Goal: Task Accomplishment & Management: Complete application form

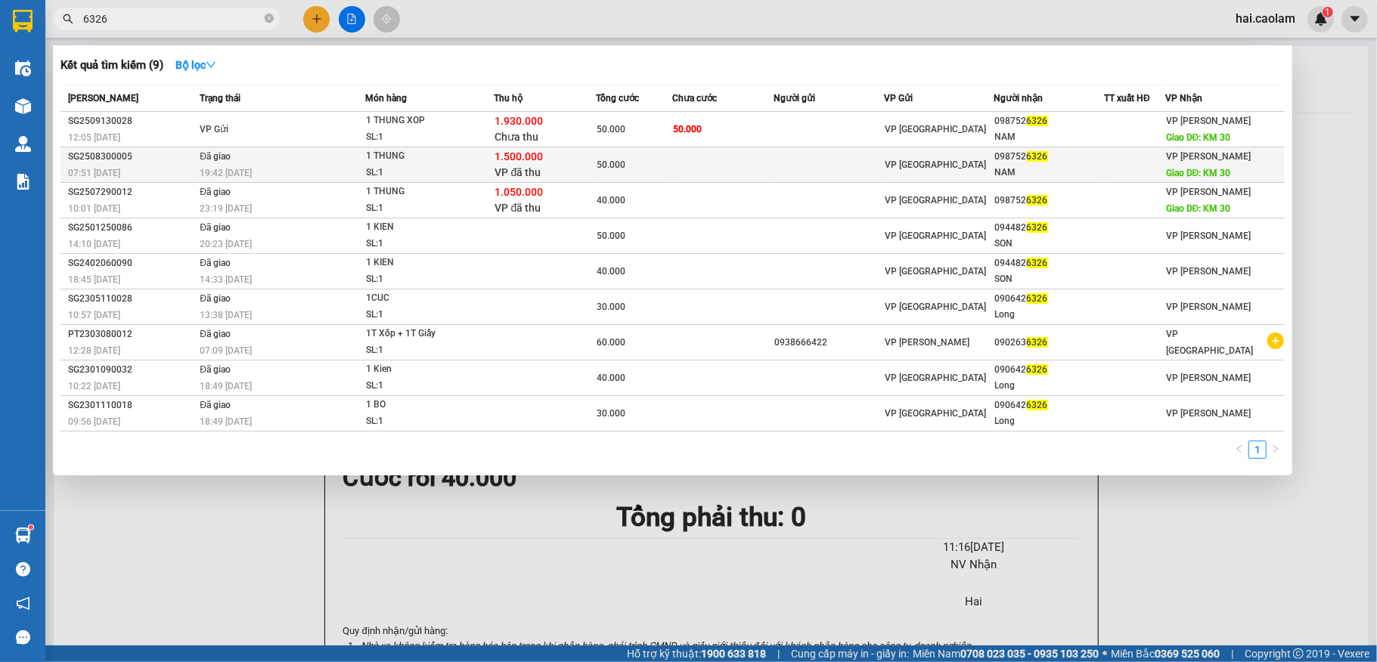
type input "6326"
click at [262, 166] on div "19:42 [DATE]" at bounding box center [282, 173] width 165 height 17
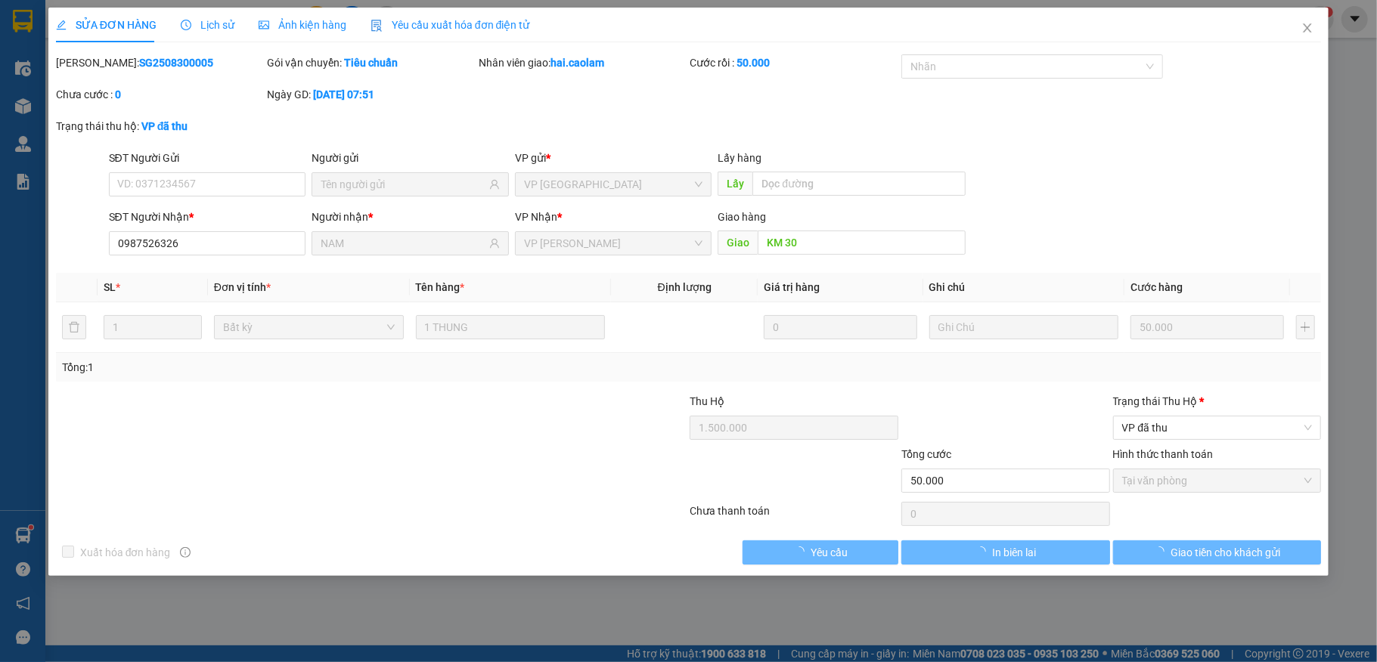
click at [203, 25] on span "Lịch sử" at bounding box center [208, 25] width 54 height 12
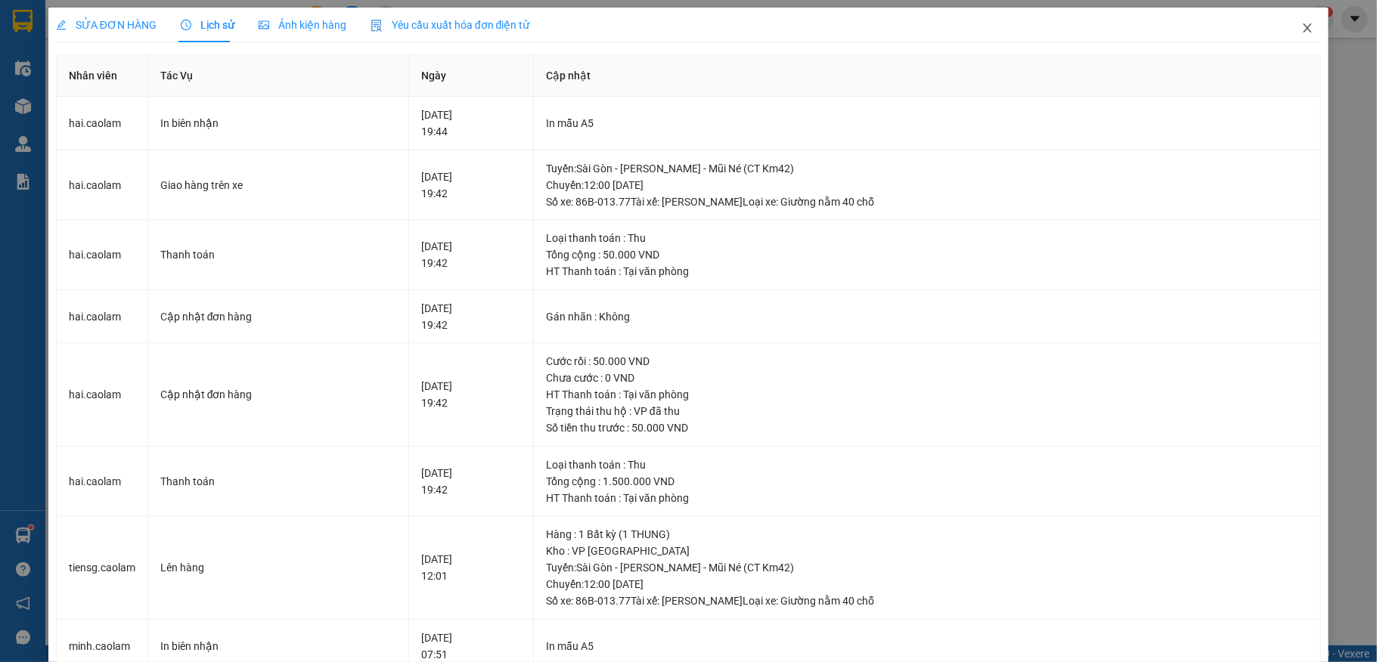
click at [1303, 27] on icon "close" at bounding box center [1307, 27] width 8 height 9
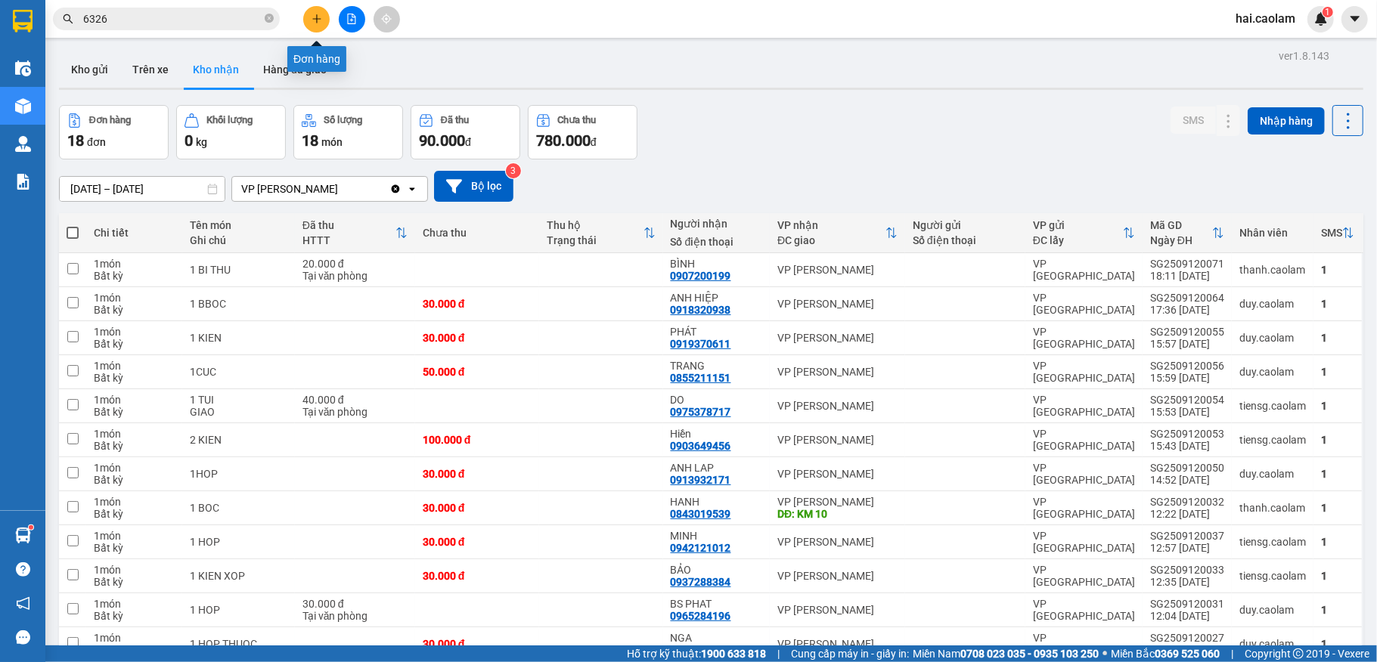
click at [321, 14] on icon "plus" at bounding box center [317, 19] width 11 height 11
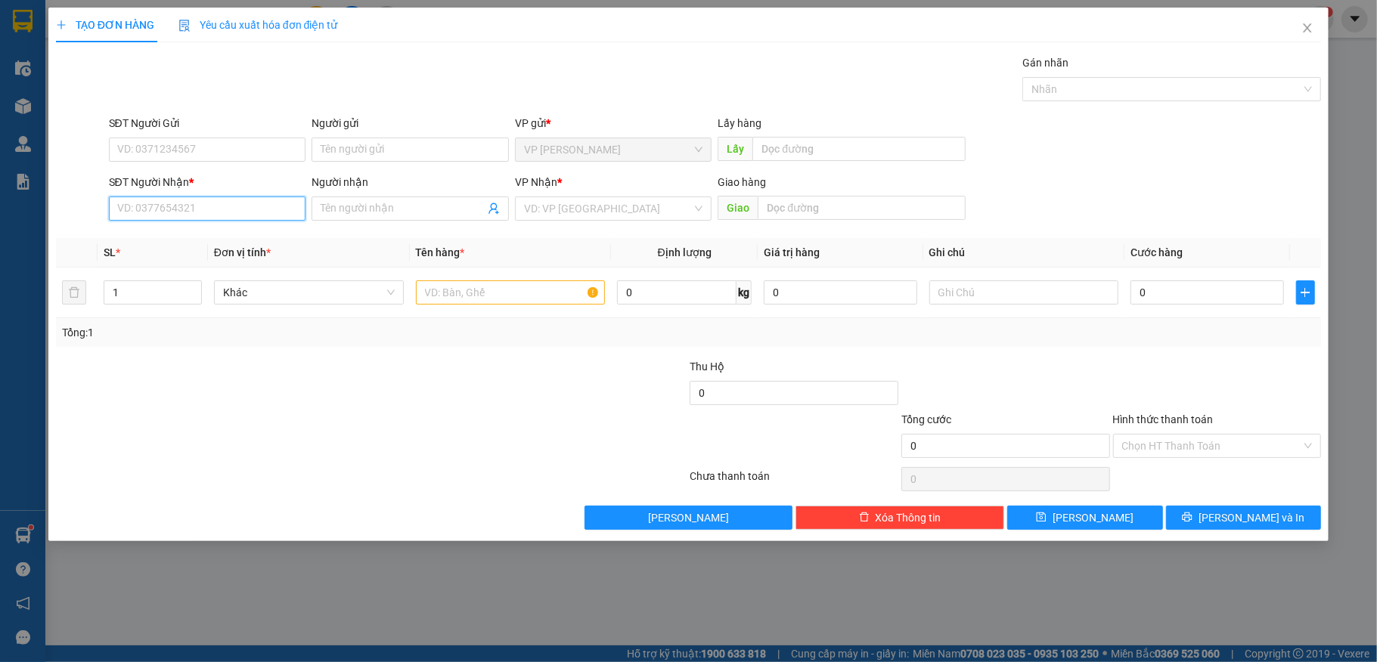
click at [200, 216] on input "SĐT Người Nhận *" at bounding box center [207, 209] width 197 height 24
type input "1"
click at [442, 303] on input "text" at bounding box center [511, 293] width 190 height 24
type input "1 xốp"
click at [194, 210] on input "SĐT Người Nhận *" at bounding box center [207, 209] width 197 height 24
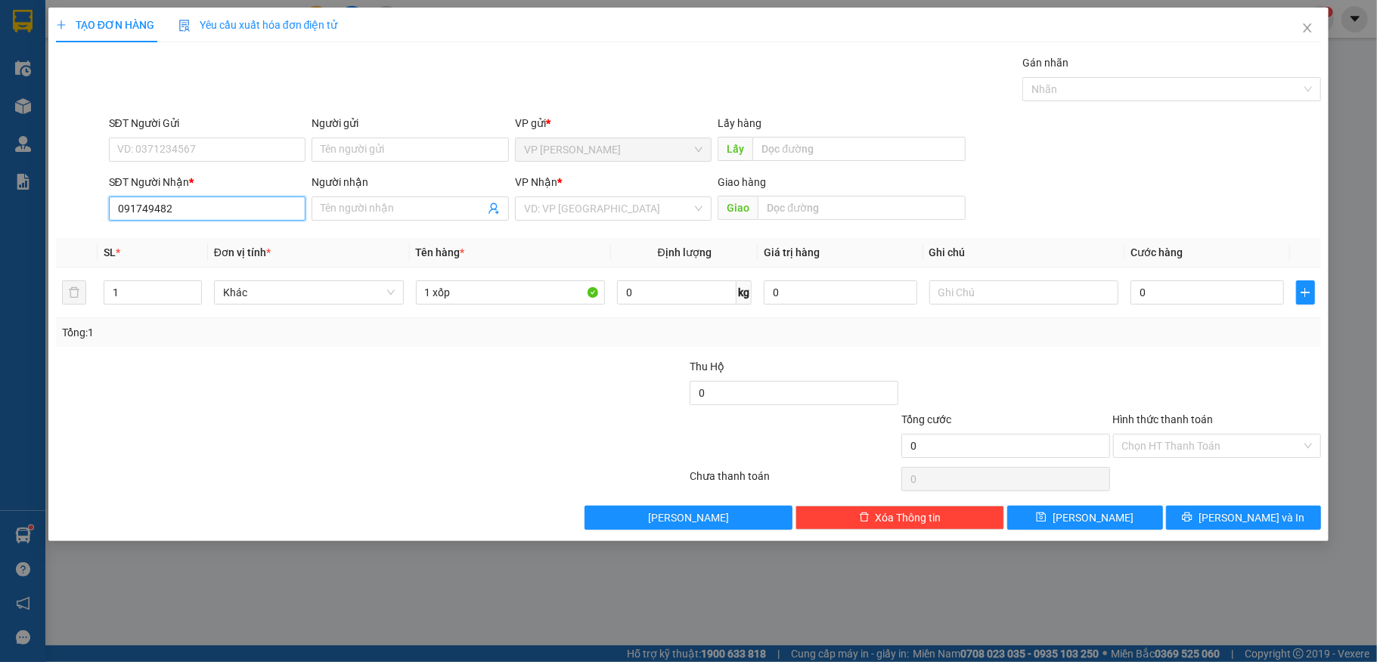
type input "0917494827"
drag, startPoint x: 234, startPoint y: 240, endPoint x: 219, endPoint y: 225, distance: 20.9
click at [234, 239] on div "0917494827 - điệp" at bounding box center [207, 240] width 179 height 17
type input "điệp"
type input "0917494827"
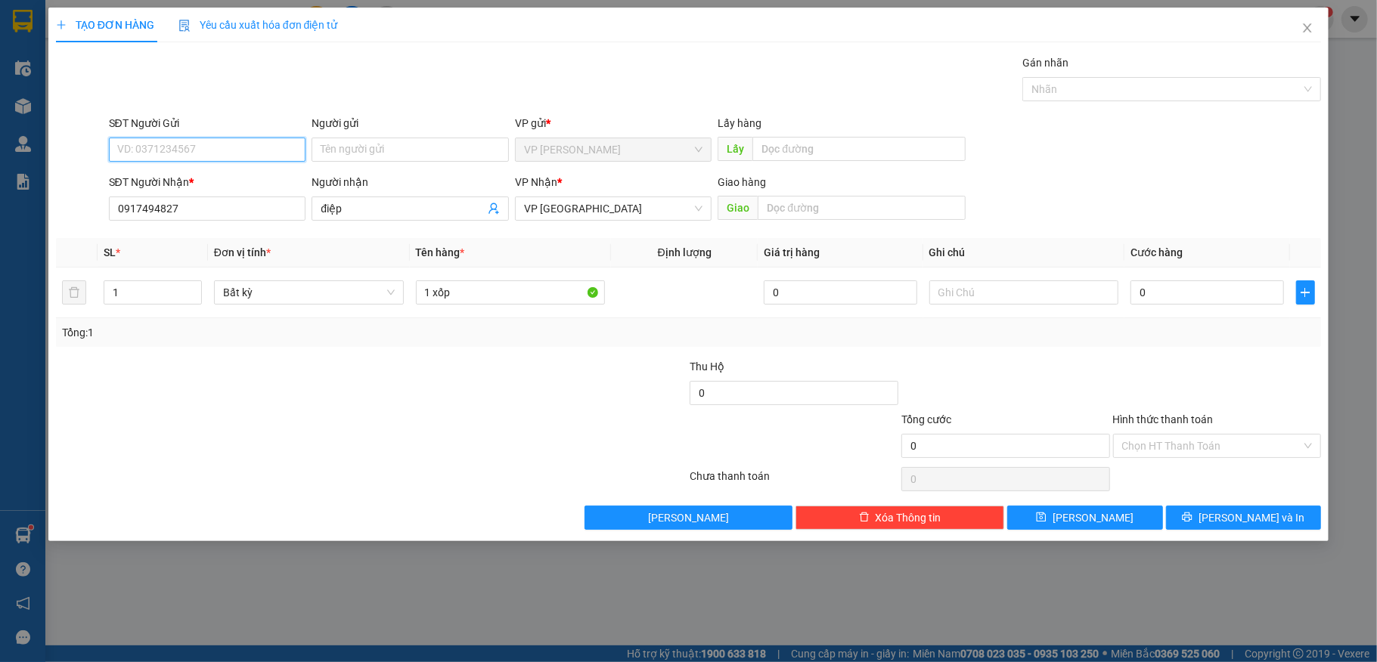
click at [219, 157] on input "SĐT Người Gửi" at bounding box center [207, 150] width 197 height 24
type input "0849755758"
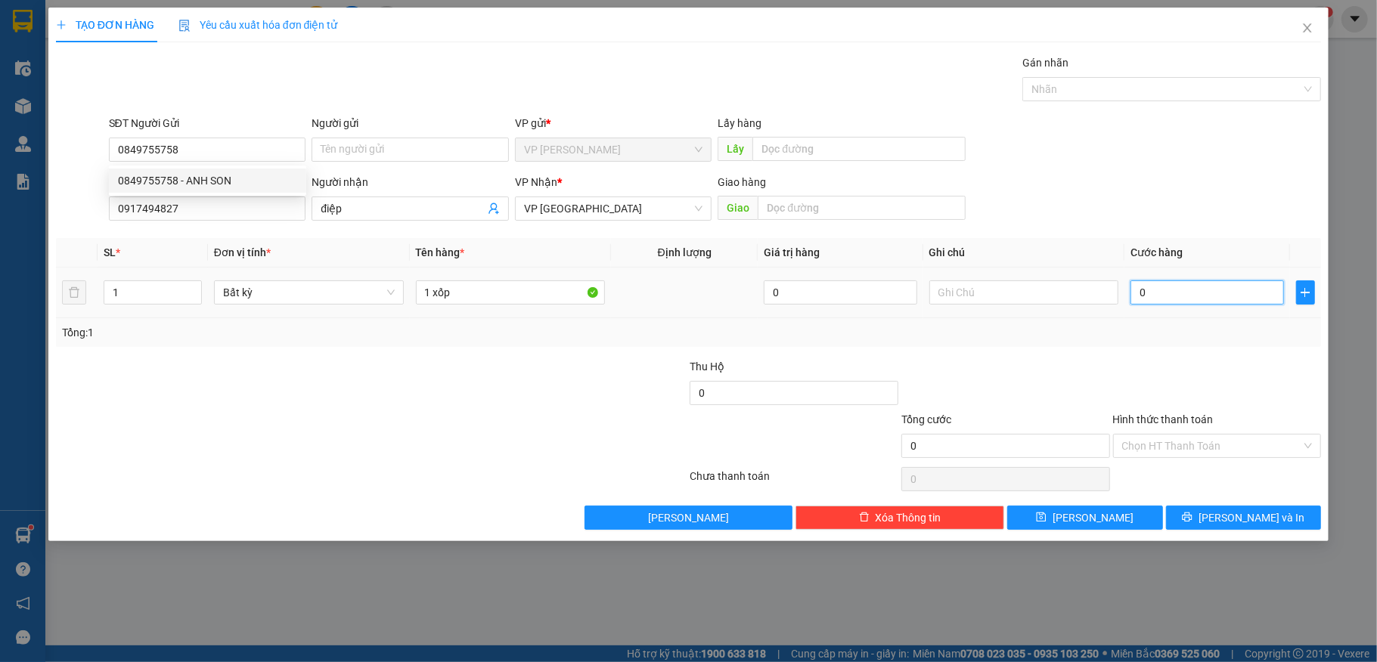
click at [1177, 303] on input "0" at bounding box center [1206, 293] width 153 height 24
type input "4"
type input "410"
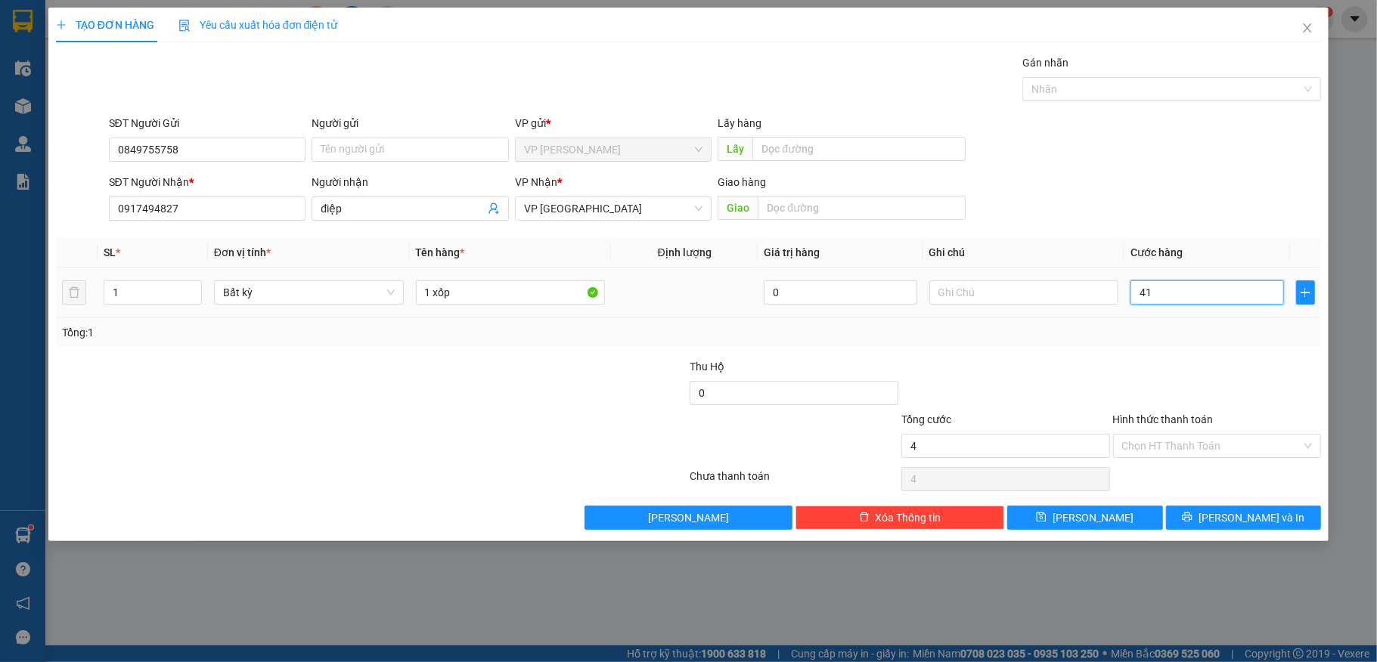
type input "410"
type input "41"
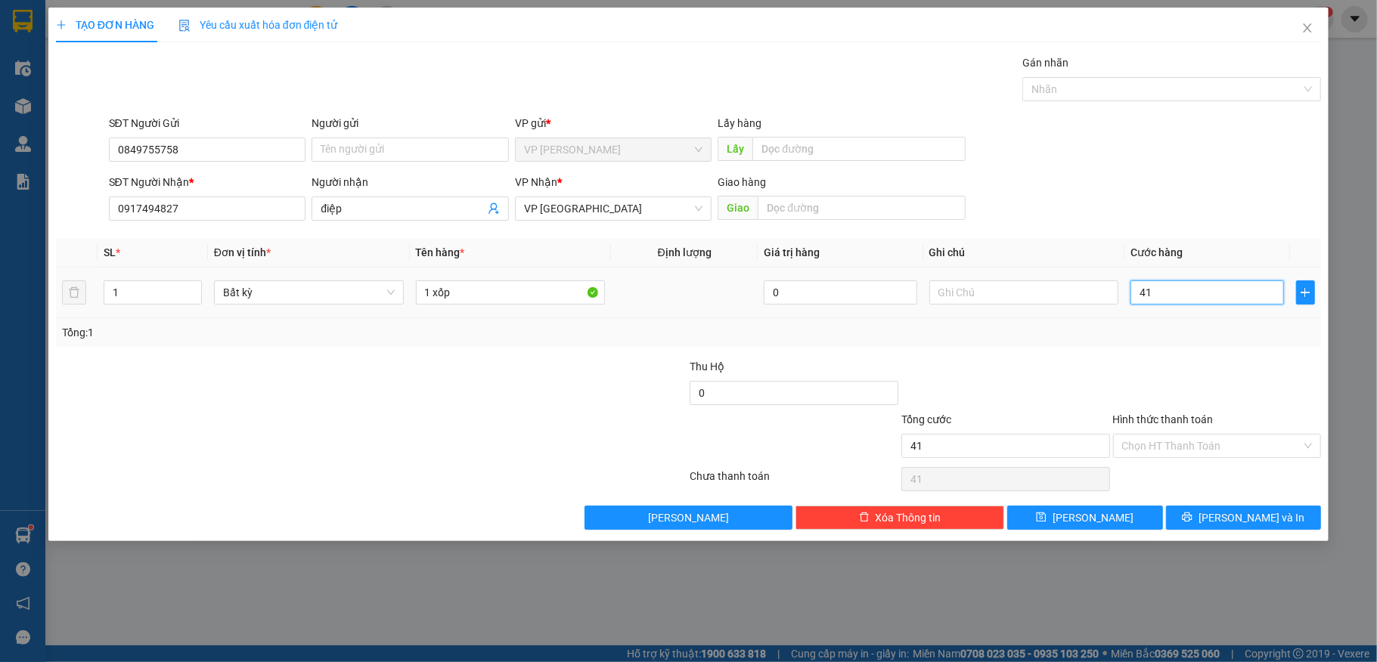
type input "4"
type input "0"
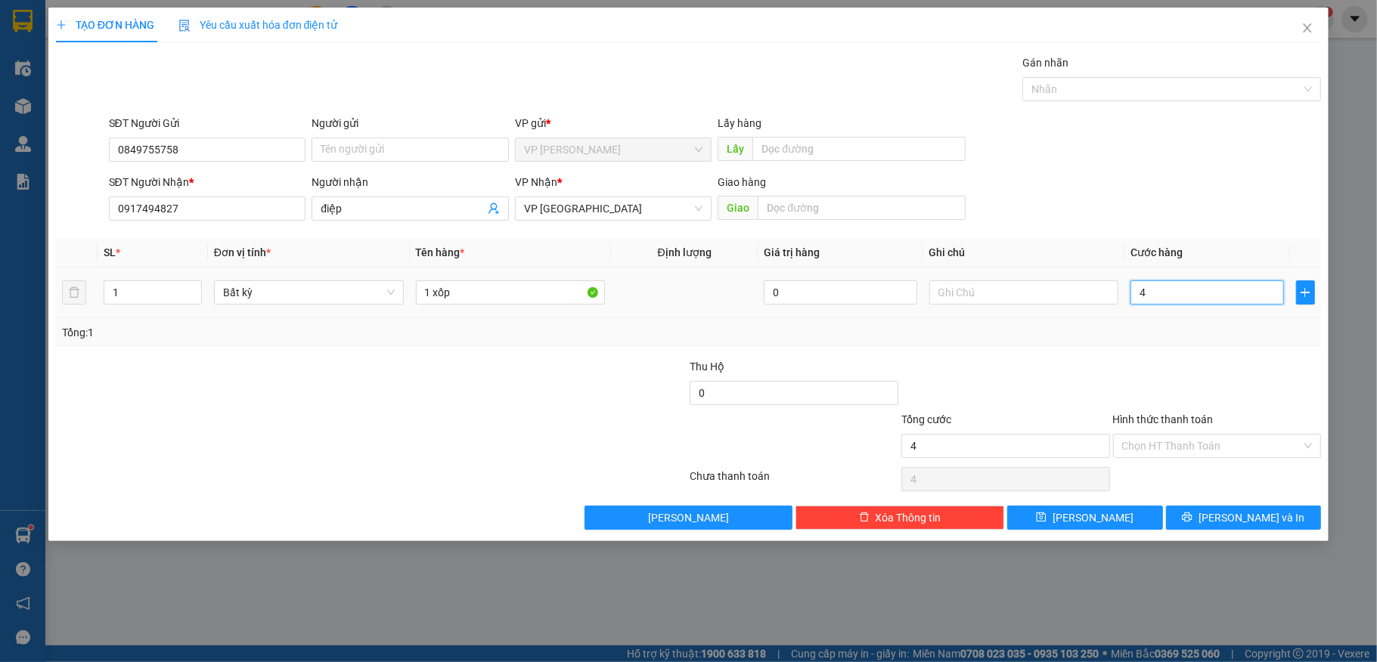
type input "0"
type input "04"
type input "4"
type input "040"
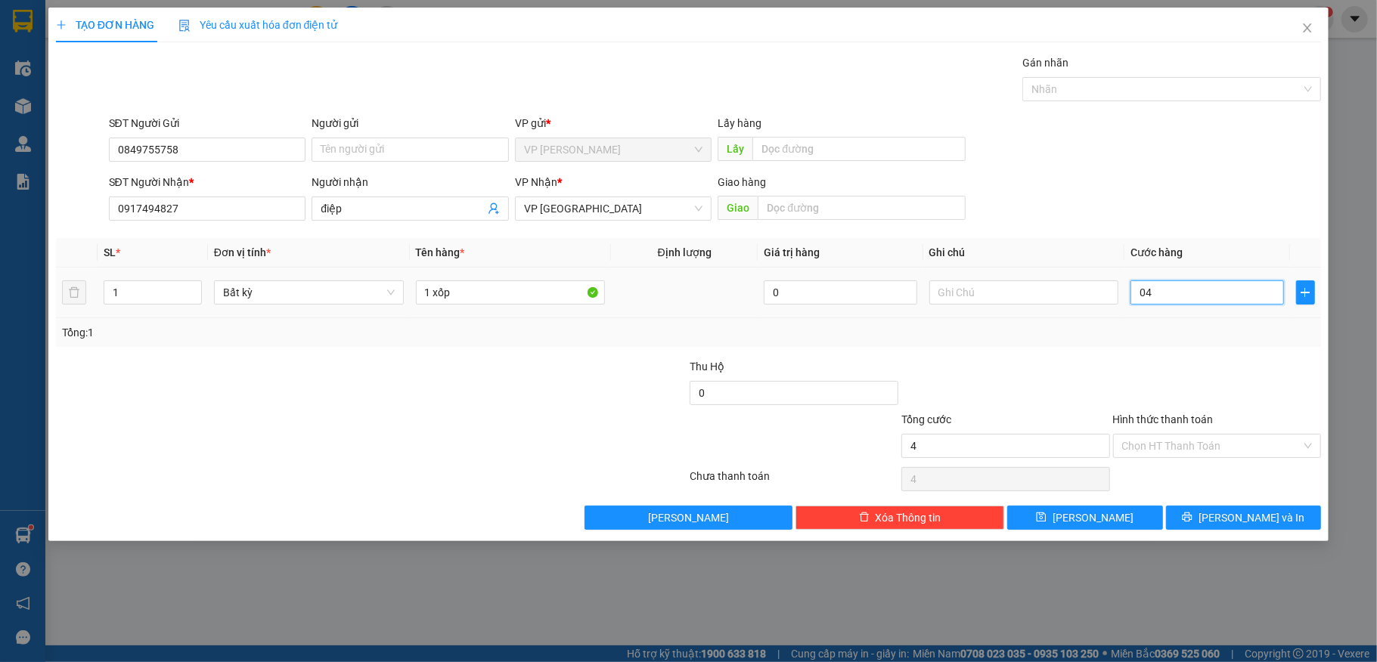
type input "40"
type input "40.000"
click at [1214, 442] on input "Hình thức thanh toán" at bounding box center [1212, 446] width 180 height 23
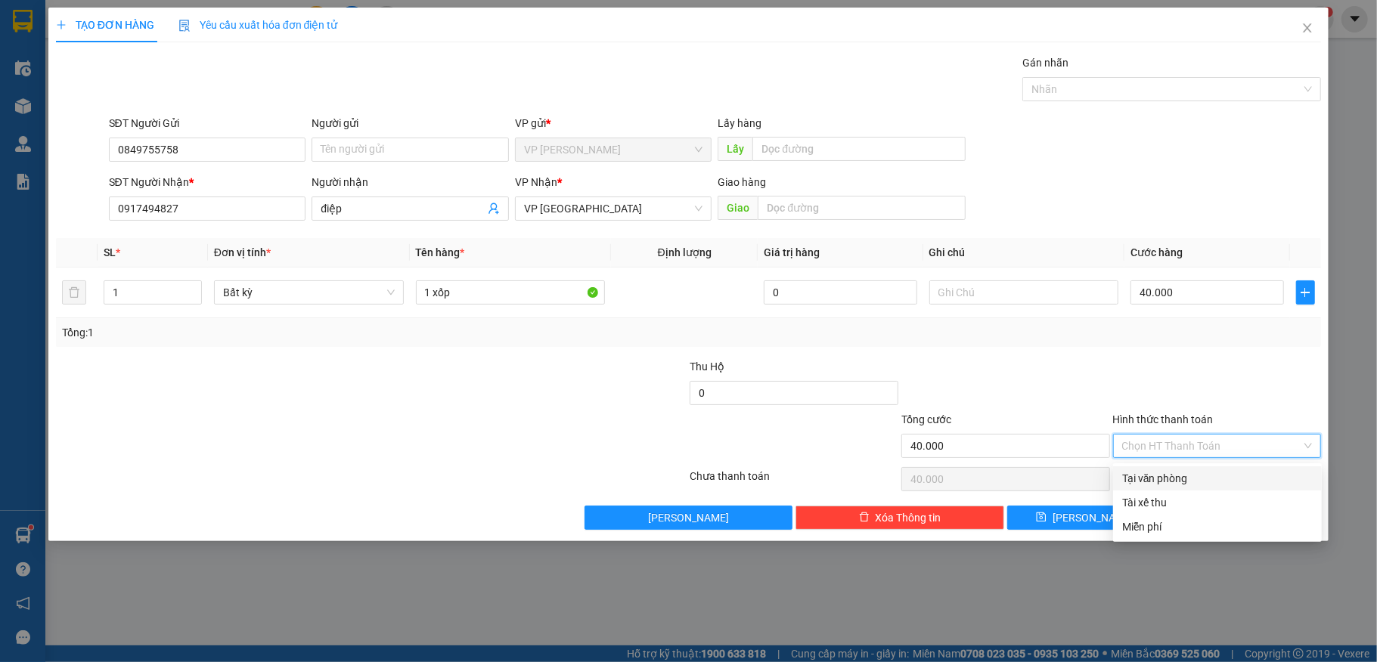
click at [1217, 476] on div "Tại văn phòng" at bounding box center [1217, 478] width 191 height 17
type input "0"
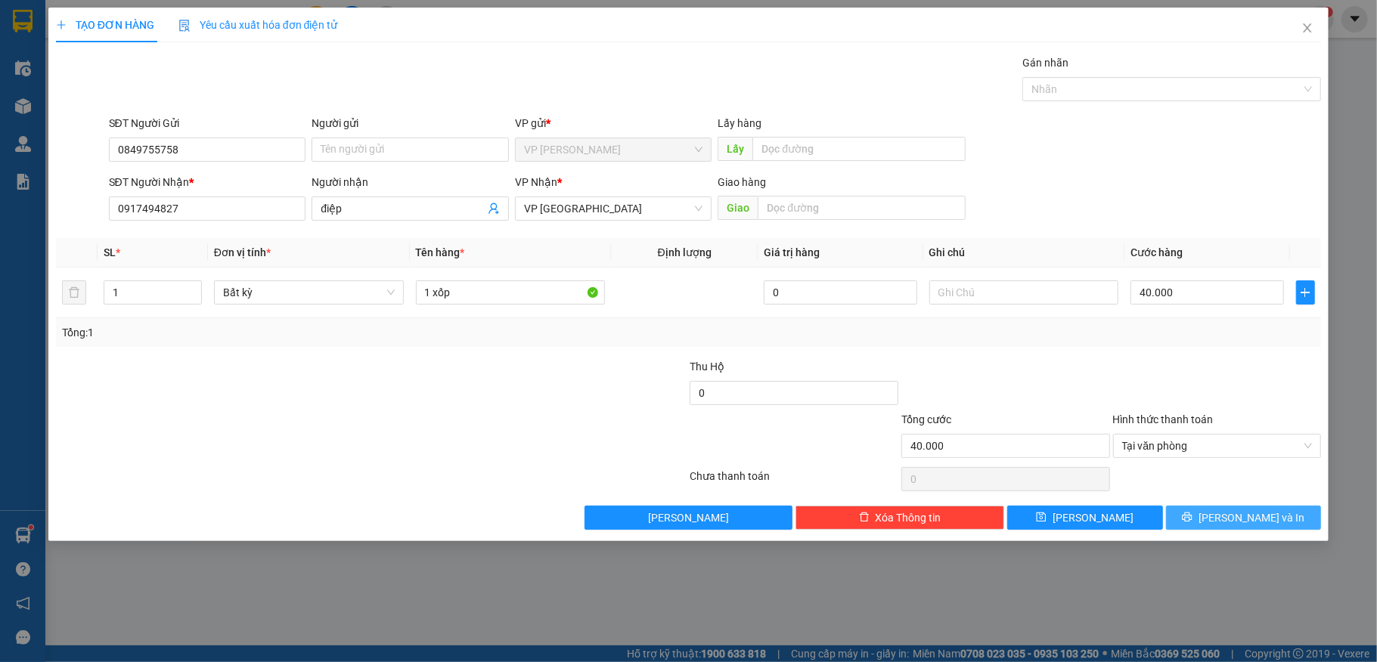
drag, startPoint x: 1201, startPoint y: 512, endPoint x: 1167, endPoint y: 513, distance: 33.3
click at [1201, 512] on button "[PERSON_NAME] và In" at bounding box center [1244, 518] width 156 height 24
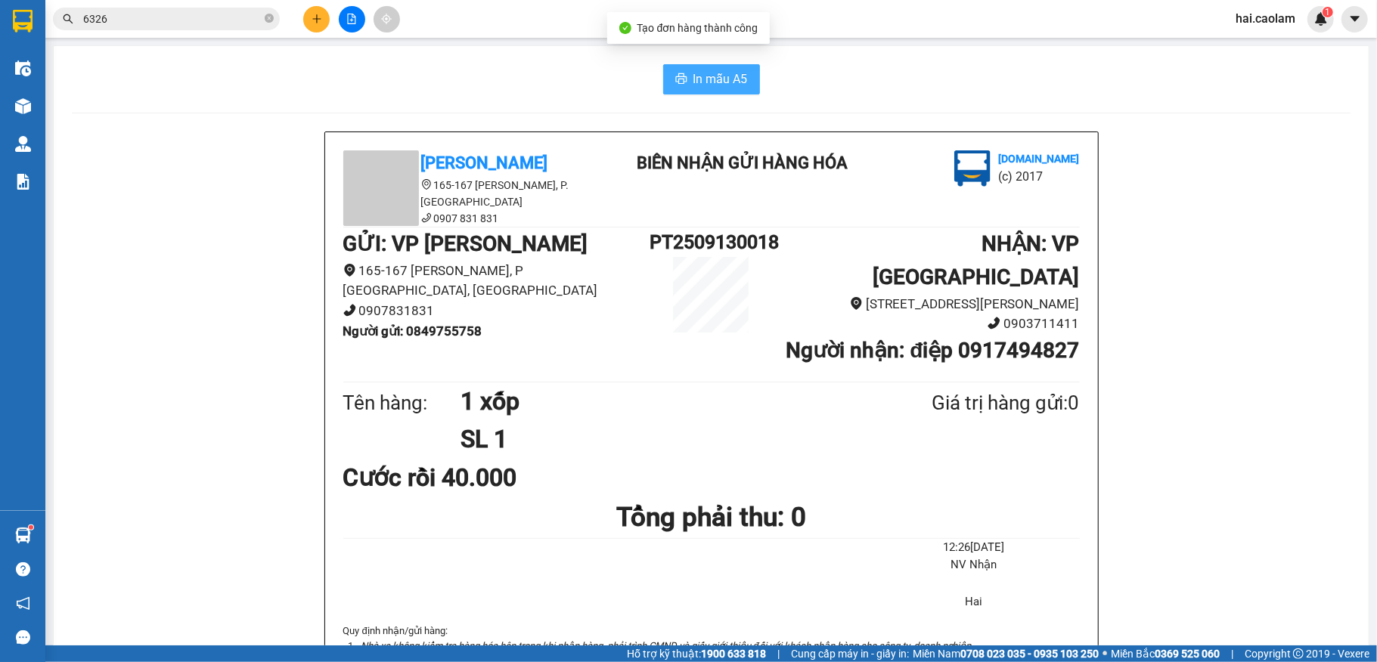
click at [706, 73] on span "In mẫu A5" at bounding box center [720, 79] width 54 height 19
